Goal: Find contact information: Find contact information

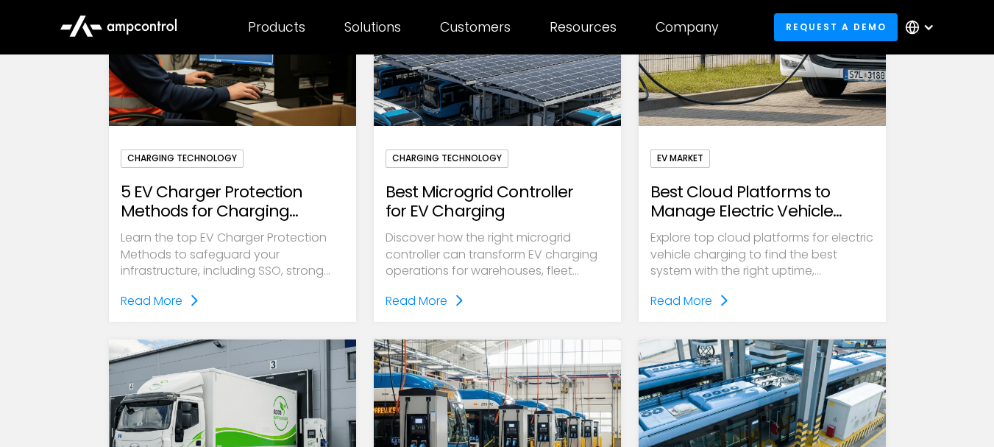
scroll to position [515, 0]
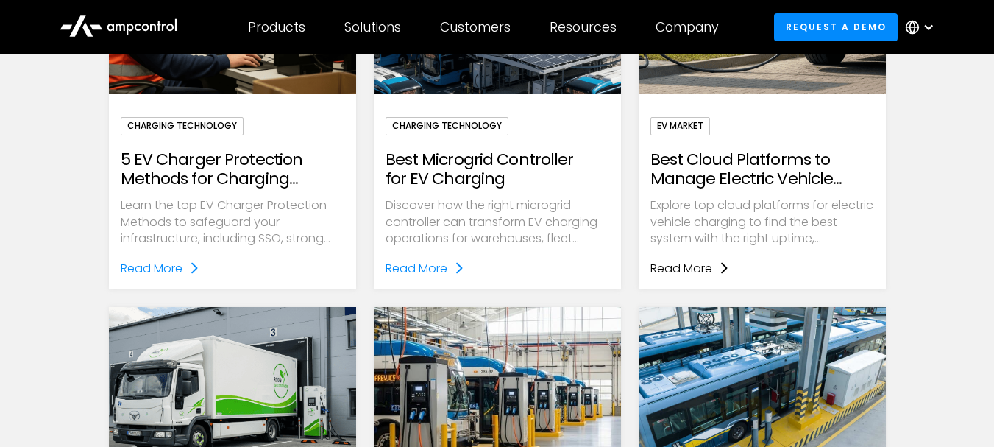
click at [681, 269] on div "Read More" at bounding box center [681, 268] width 62 height 19
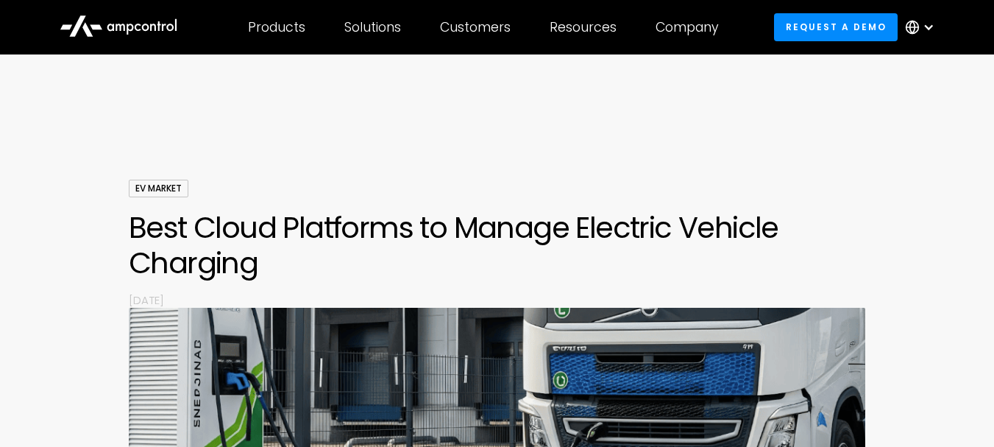
click at [599, 131] on div at bounding box center [497, 135] width 994 height 88
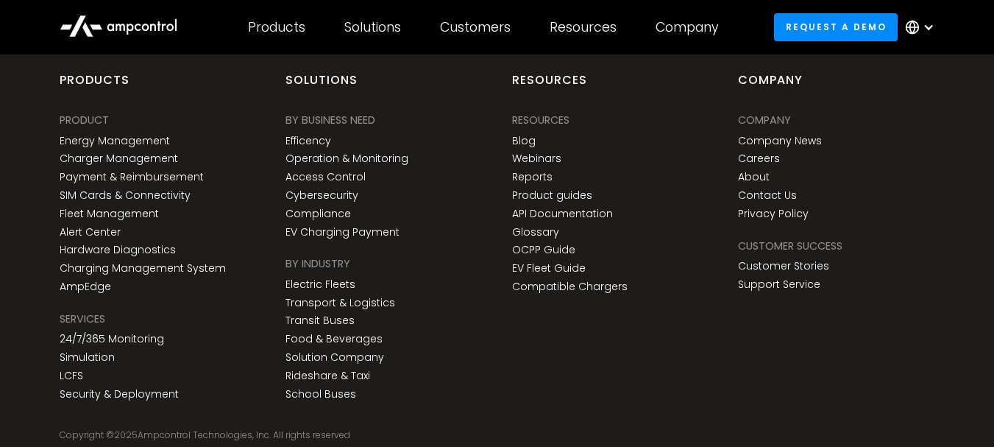
scroll to position [4297, 0]
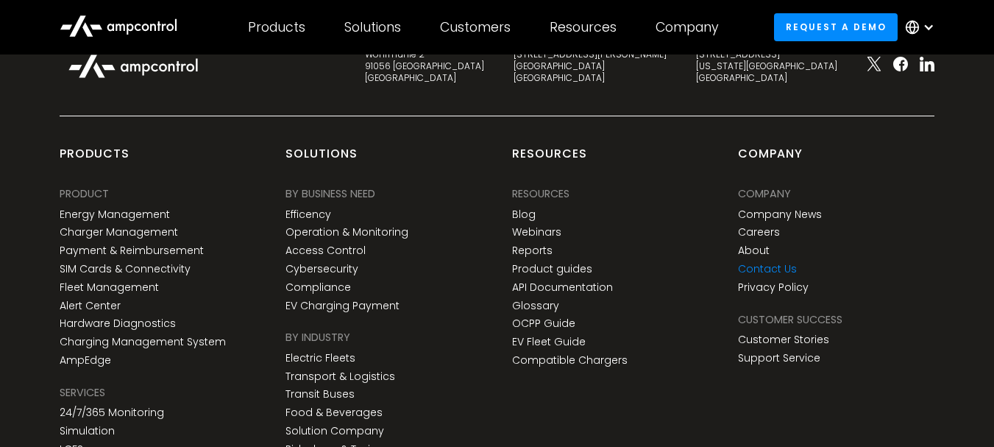
click at [759, 263] on link "Contact Us" at bounding box center [767, 269] width 59 height 13
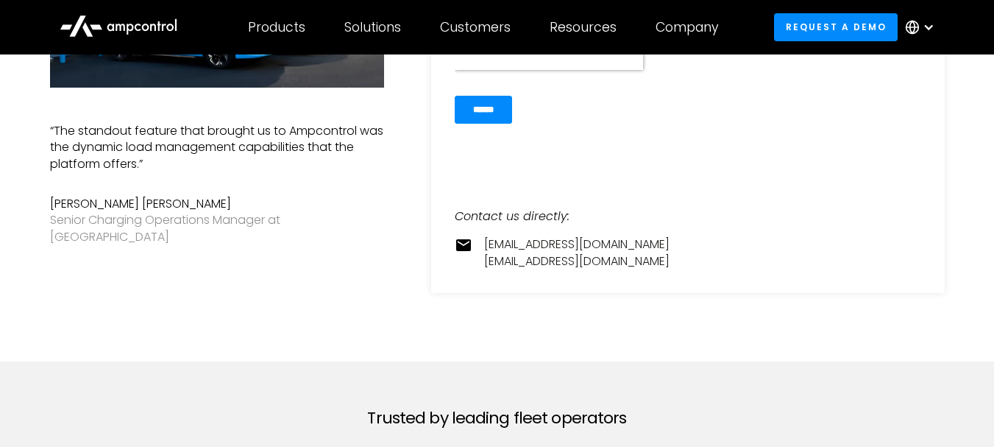
scroll to position [441, 0]
